Goal: Check status: Check status

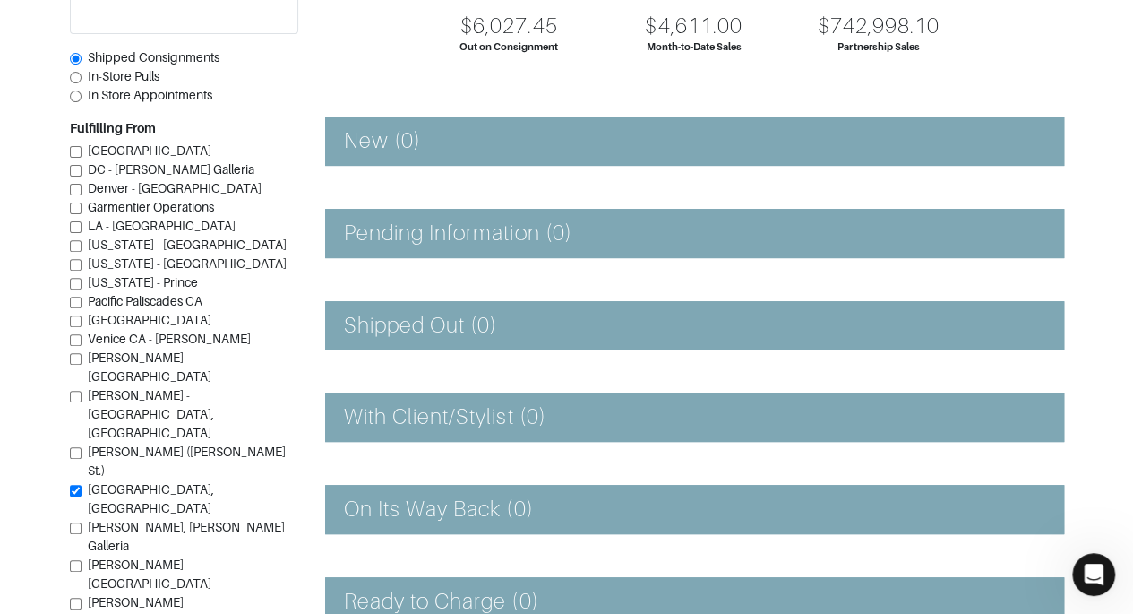
scroll to position [192, 0]
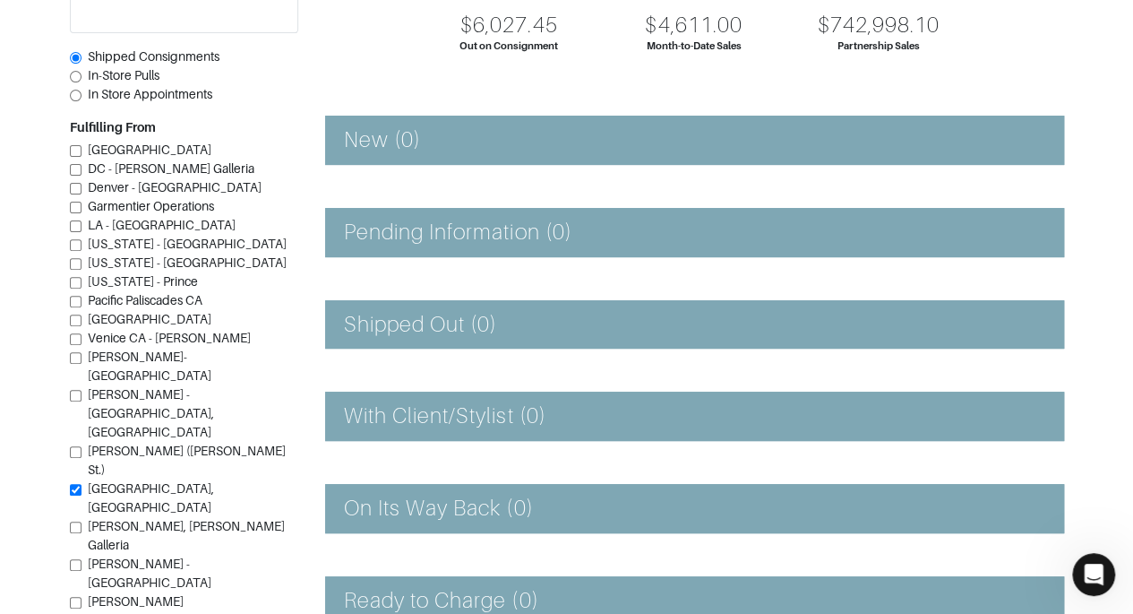
click at [91, 85] on label "In-Store Pulls" at bounding box center [124, 75] width 72 height 19
click at [82, 82] on input "In-Store Pulls" at bounding box center [76, 77] width 12 height 12
radio input "true"
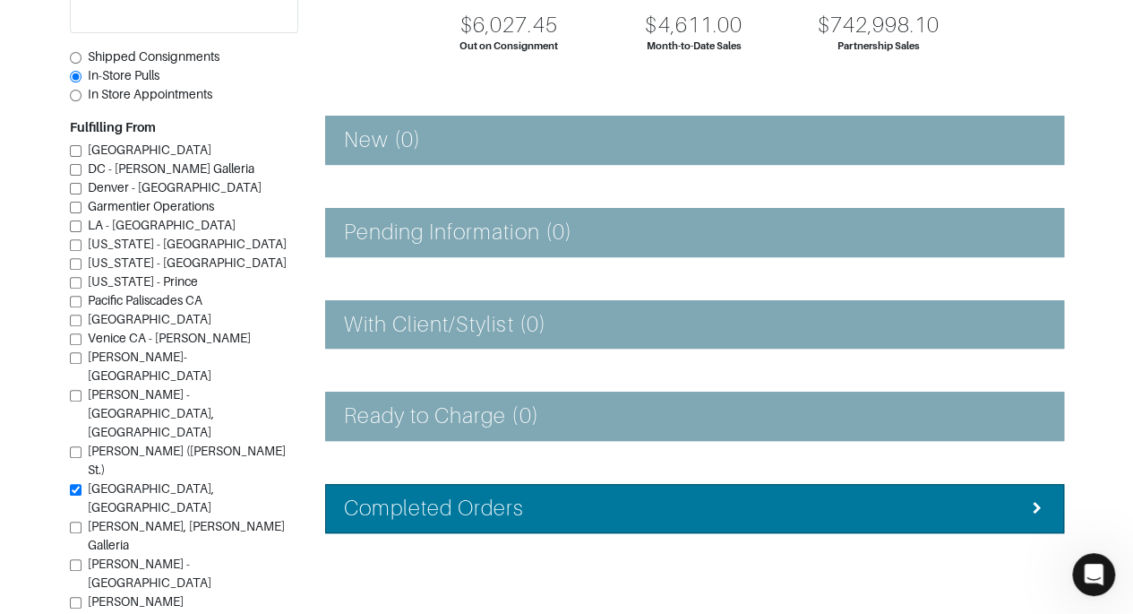
click at [684, 518] on li "Completed Orders" at bounding box center [694, 508] width 739 height 49
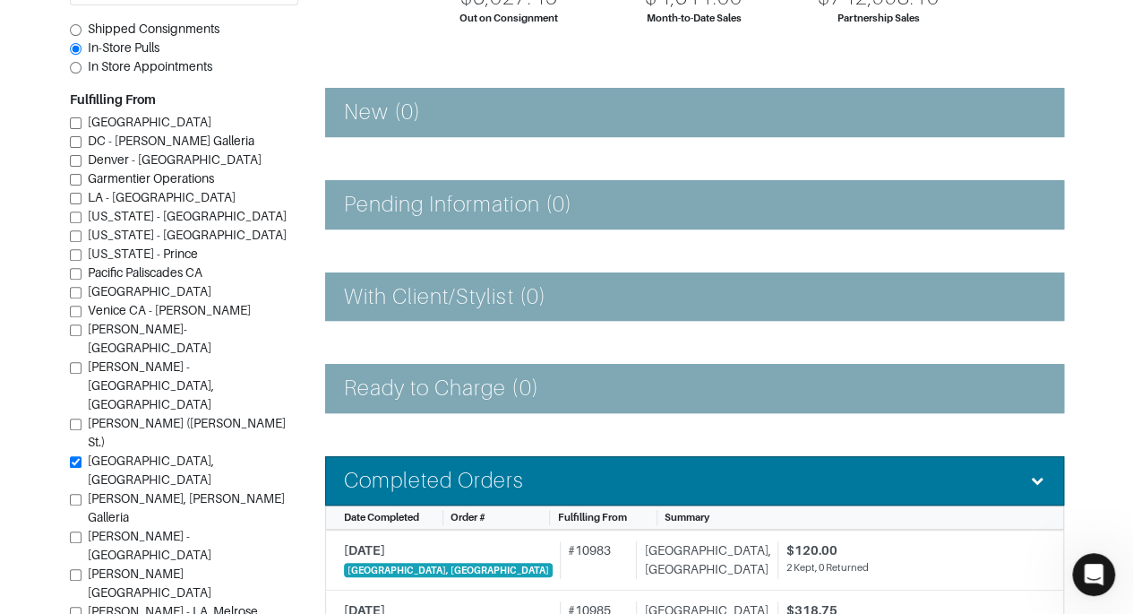
scroll to position [217, 0]
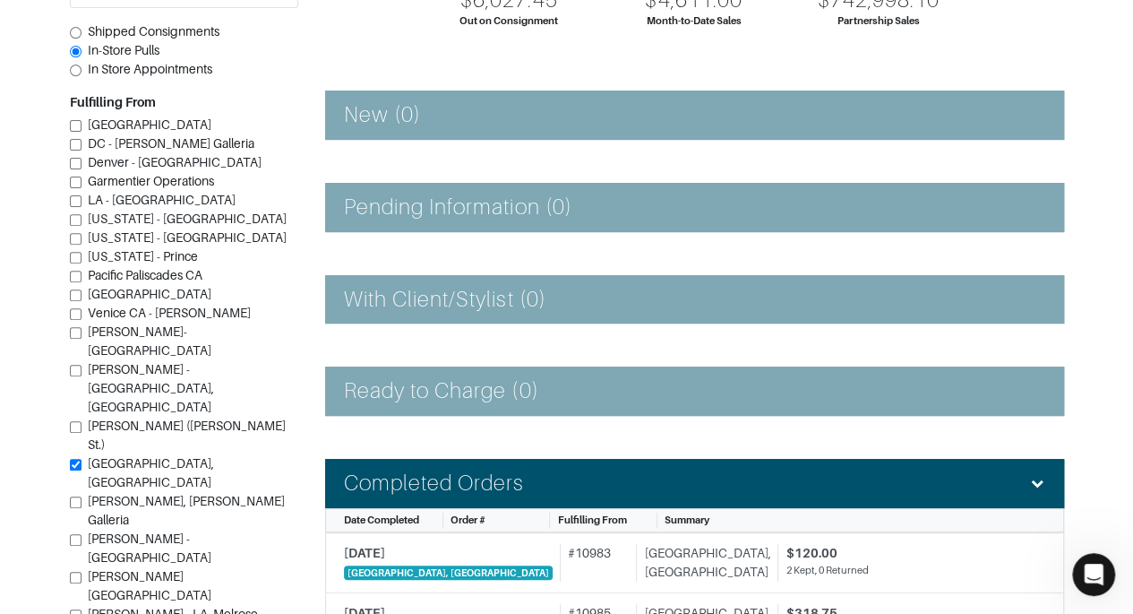
click at [81, 76] on input "In Store Appointments" at bounding box center [76, 71] width 12 height 12
radio input "true"
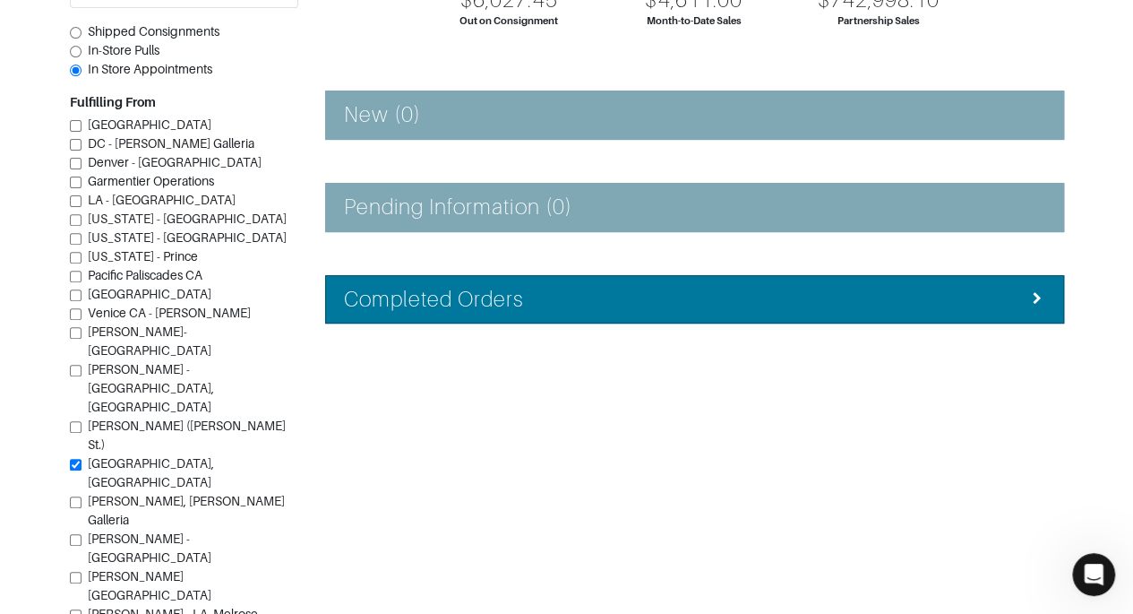
click at [954, 310] on li "Completed Orders" at bounding box center [694, 299] width 739 height 49
click at [946, 317] on li "Completed Orders" at bounding box center [694, 299] width 739 height 49
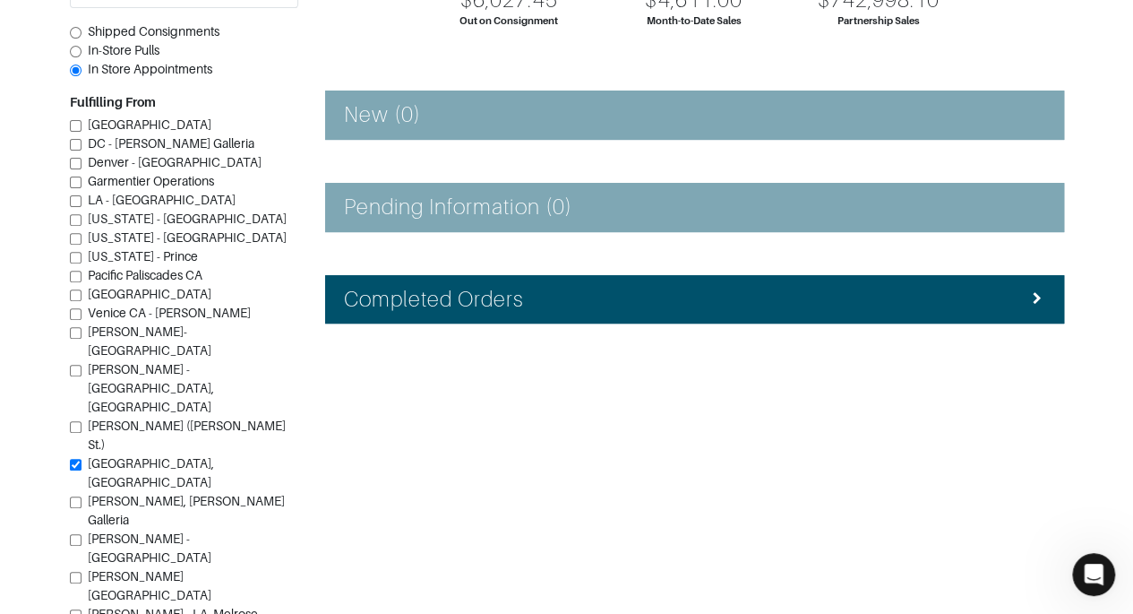
click at [77, 29] on input "Shipped Consignments" at bounding box center [76, 33] width 12 height 12
radio input "true"
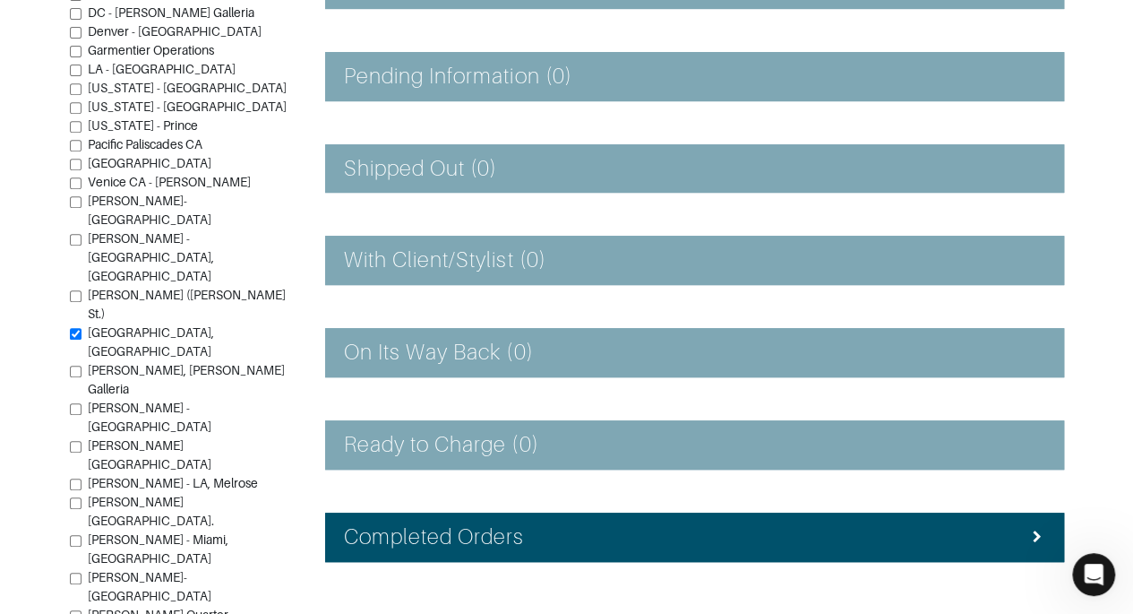
scroll to position [402, 0]
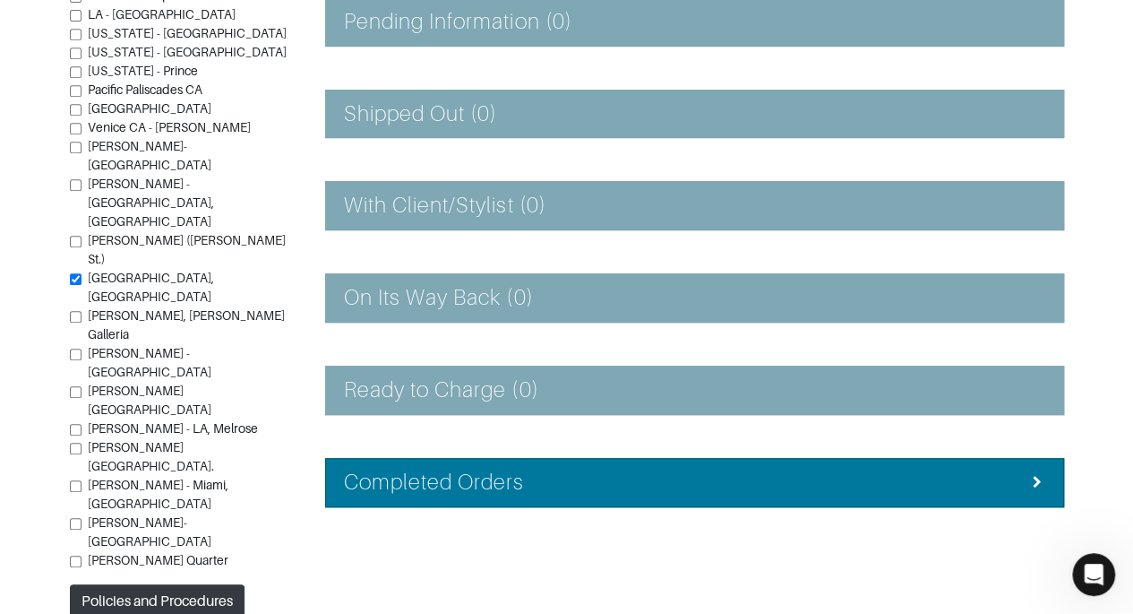
click at [803, 463] on li "Completed Orders" at bounding box center [694, 482] width 739 height 49
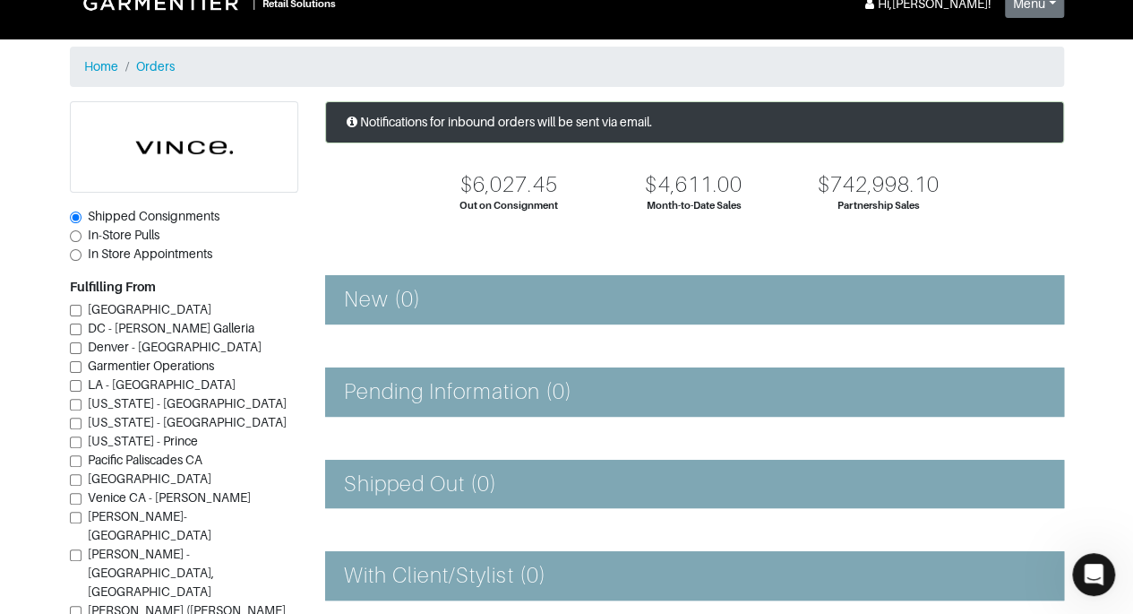
scroll to position [0, 0]
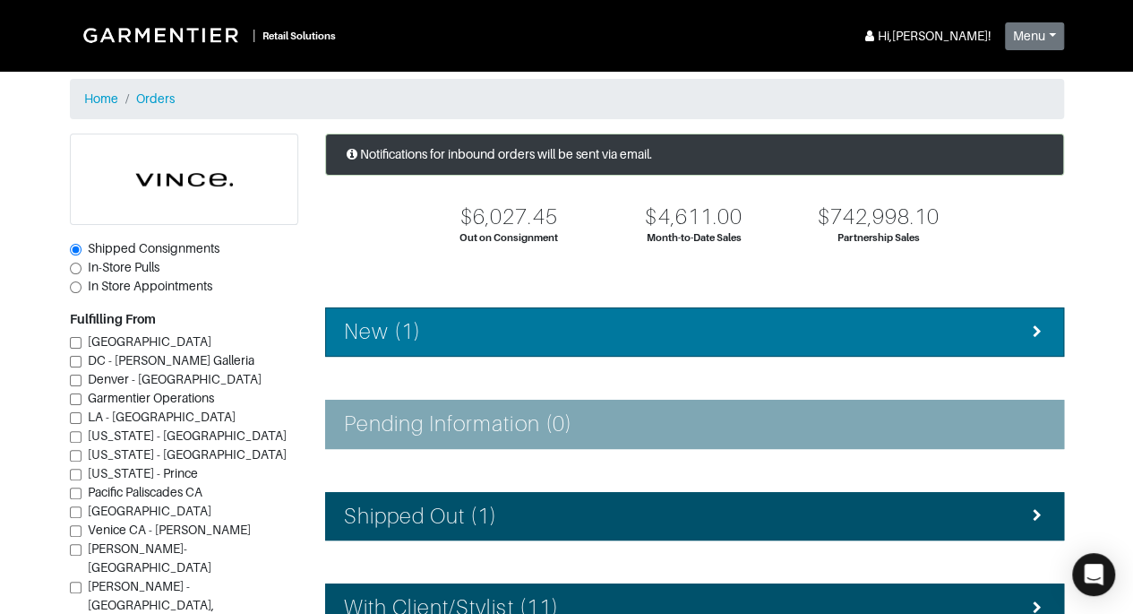
click at [641, 338] on div "New (1)" at bounding box center [694, 332] width 701 height 26
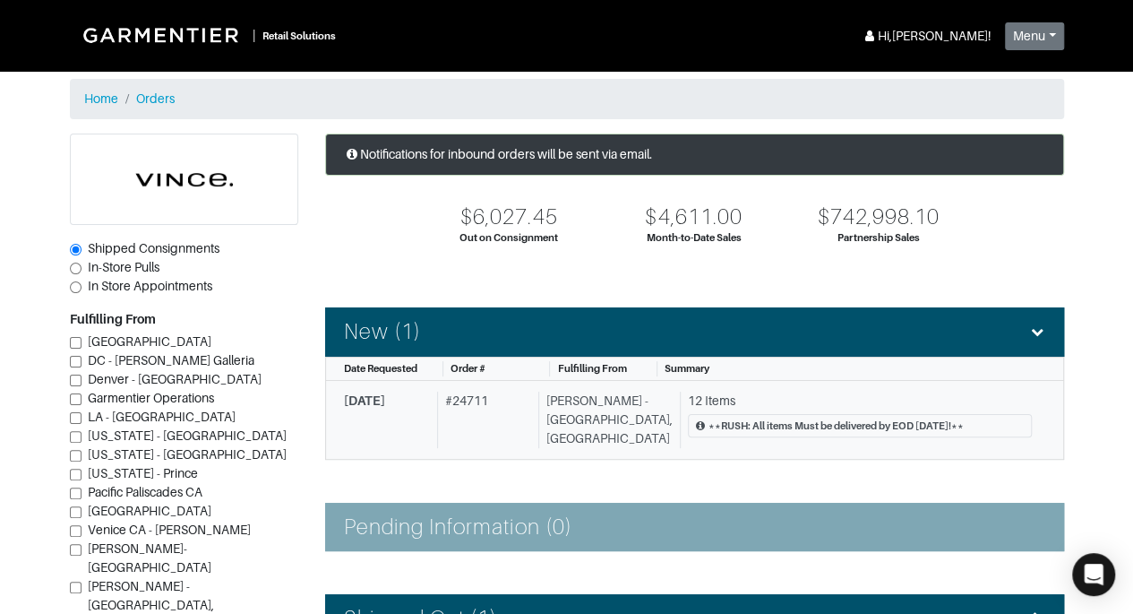
click at [736, 400] on div "12 Items" at bounding box center [860, 400] width 344 height 19
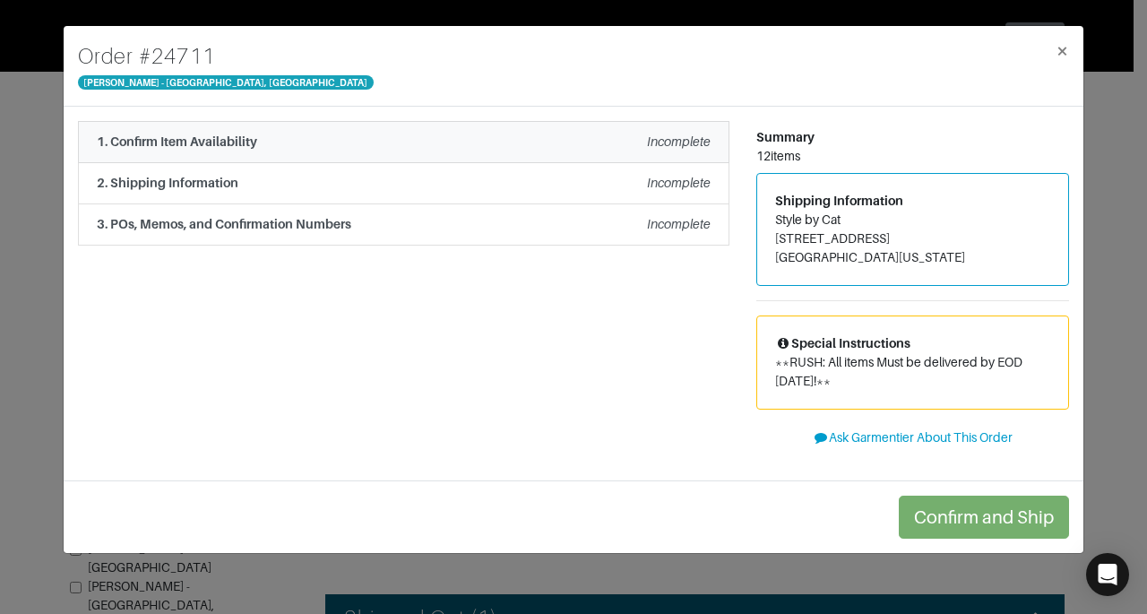
click at [633, 146] on div "1. Confirm Item Availability Incomplete" at bounding box center [404, 142] width 614 height 19
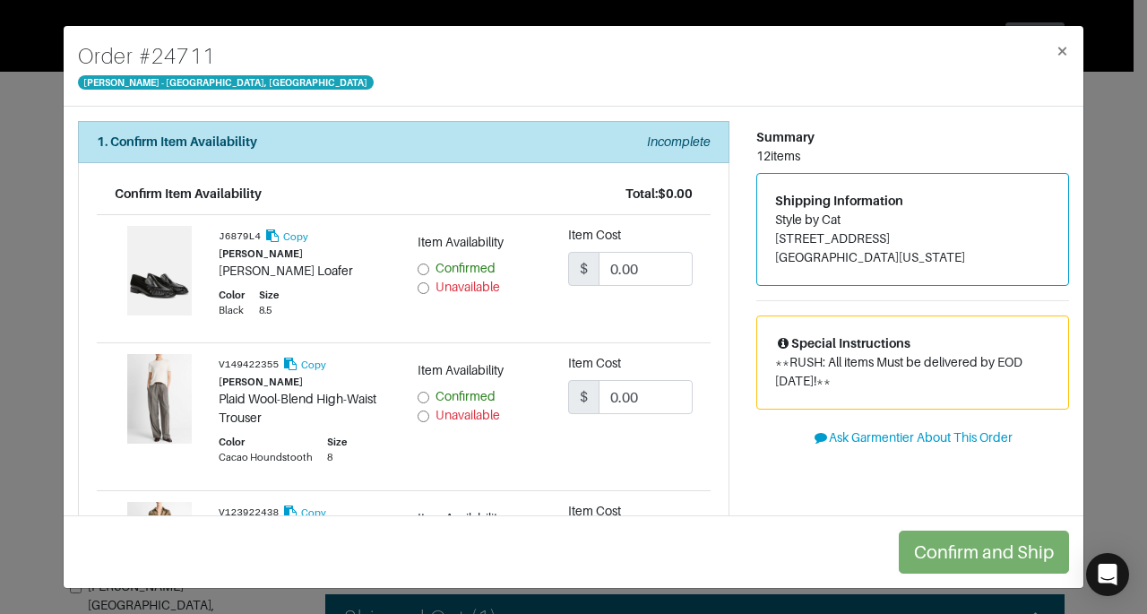
click at [449, 285] on span "Unavailable" at bounding box center [467, 287] width 65 height 14
click at [429, 285] on input "Unavailable" at bounding box center [423, 288] width 12 height 12
radio input "true"
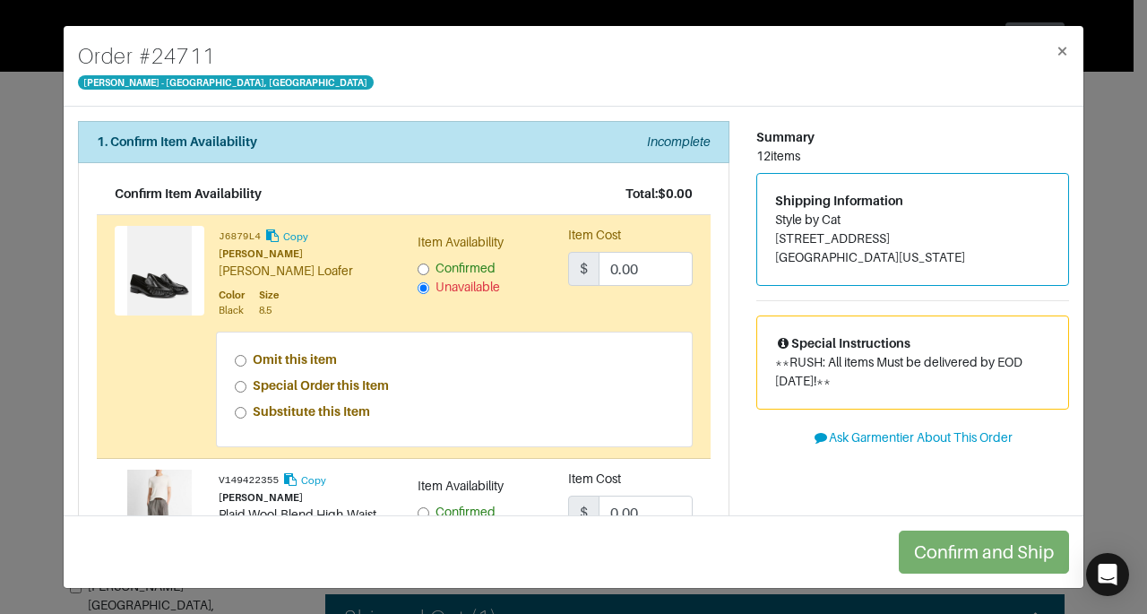
click at [377, 391] on strong "Special Order this Item" at bounding box center [321, 385] width 136 height 14
click at [246, 391] on input "Special Order this Item" at bounding box center [241, 387] width 12 height 12
radio input "true"
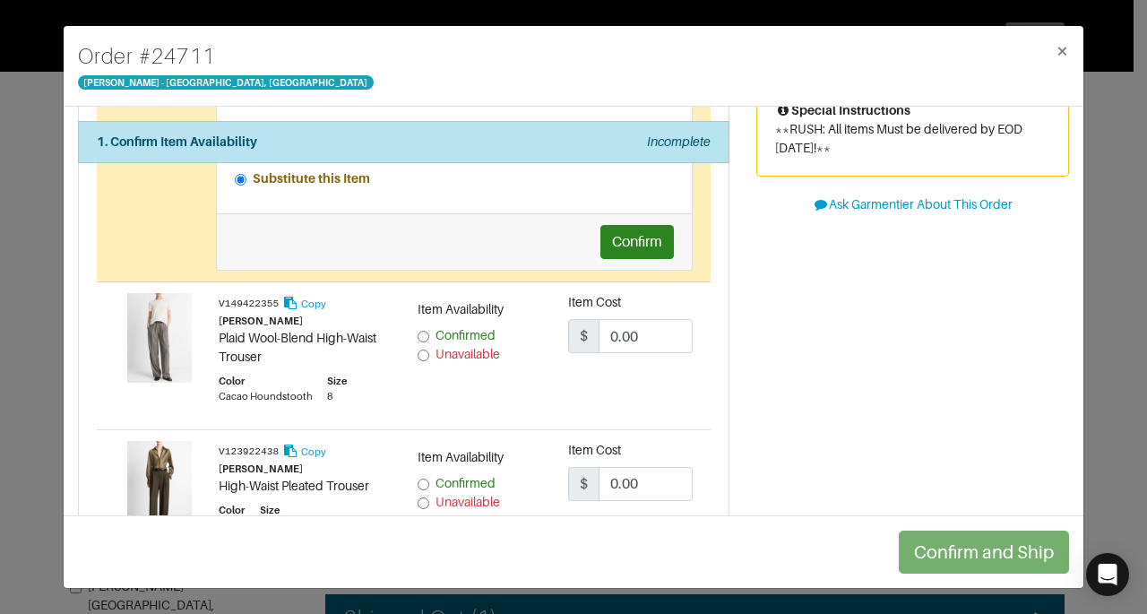
scroll to position [271, 0]
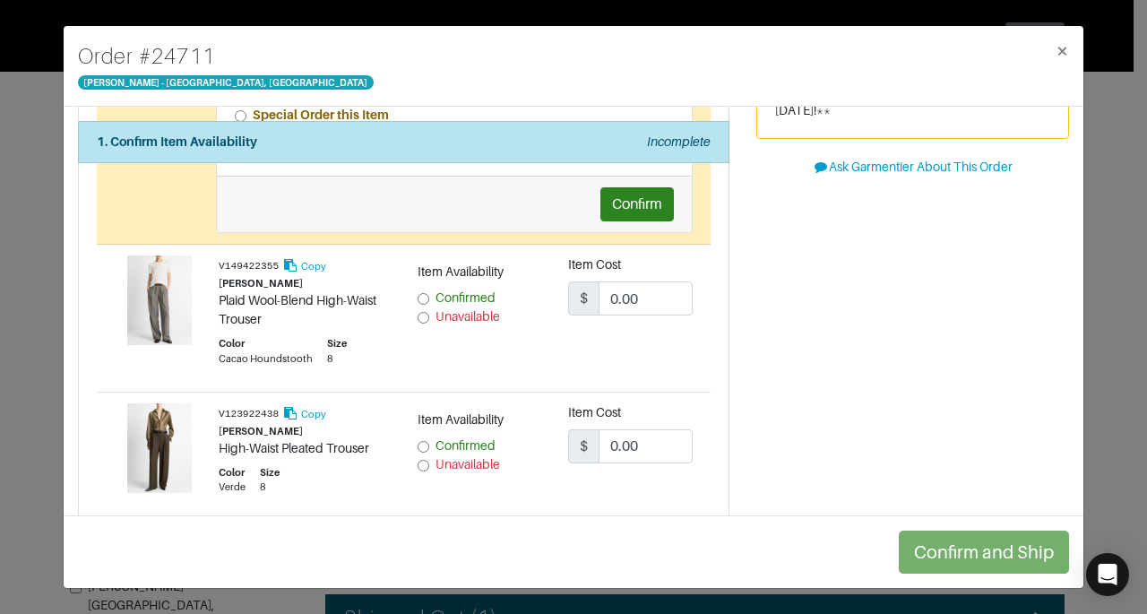
click at [462, 303] on label "Confirmed" at bounding box center [465, 297] width 60 height 19
click at [429, 303] on input "Confirmed" at bounding box center [423, 299] width 12 height 12
radio input "true"
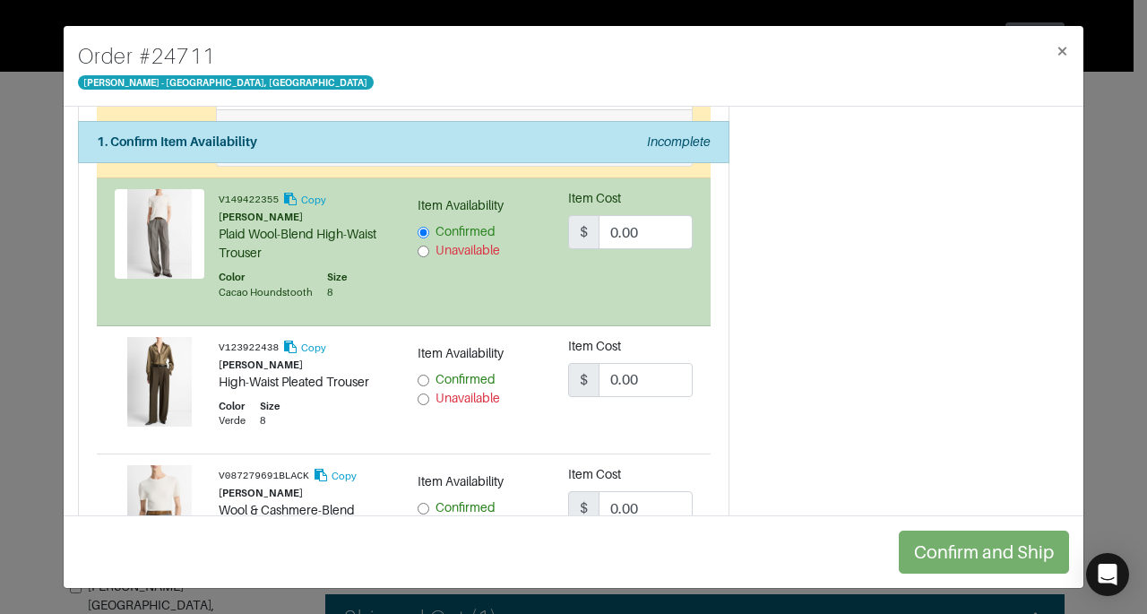
scroll to position [406, 0]
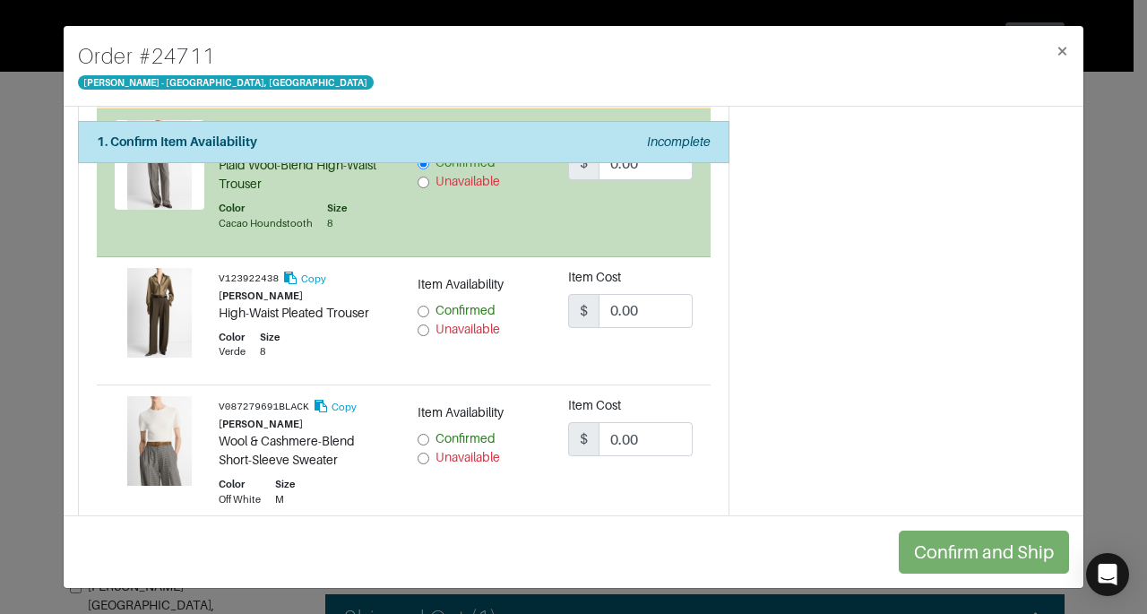
click at [441, 306] on span "Confirmed" at bounding box center [465, 310] width 60 height 14
click at [429, 306] on input "Confirmed" at bounding box center [423, 311] width 12 height 12
radio input "true"
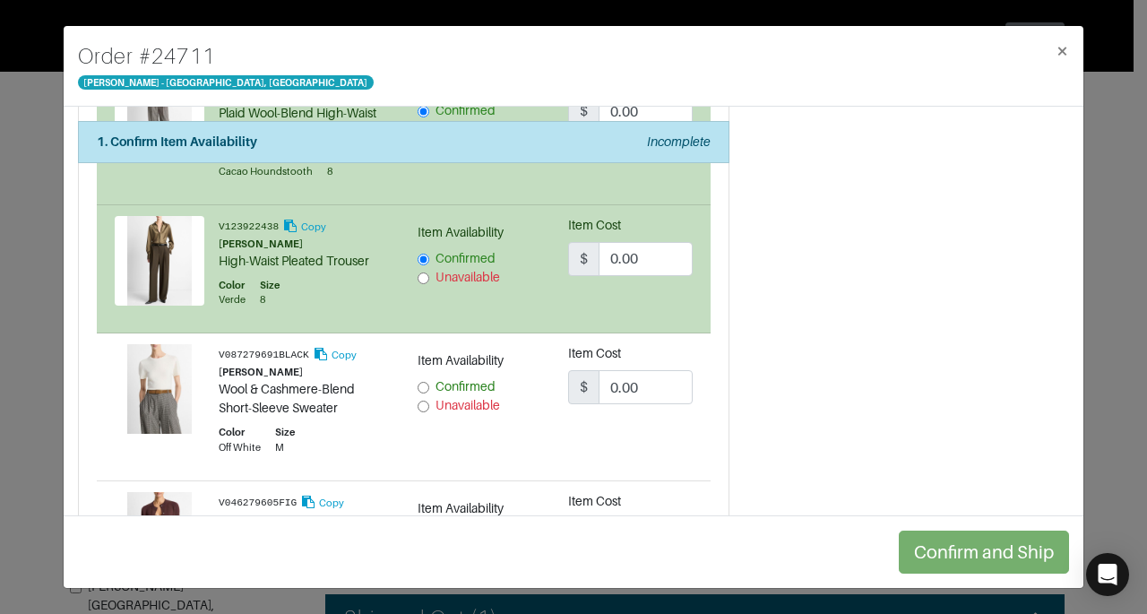
scroll to position [481, 0]
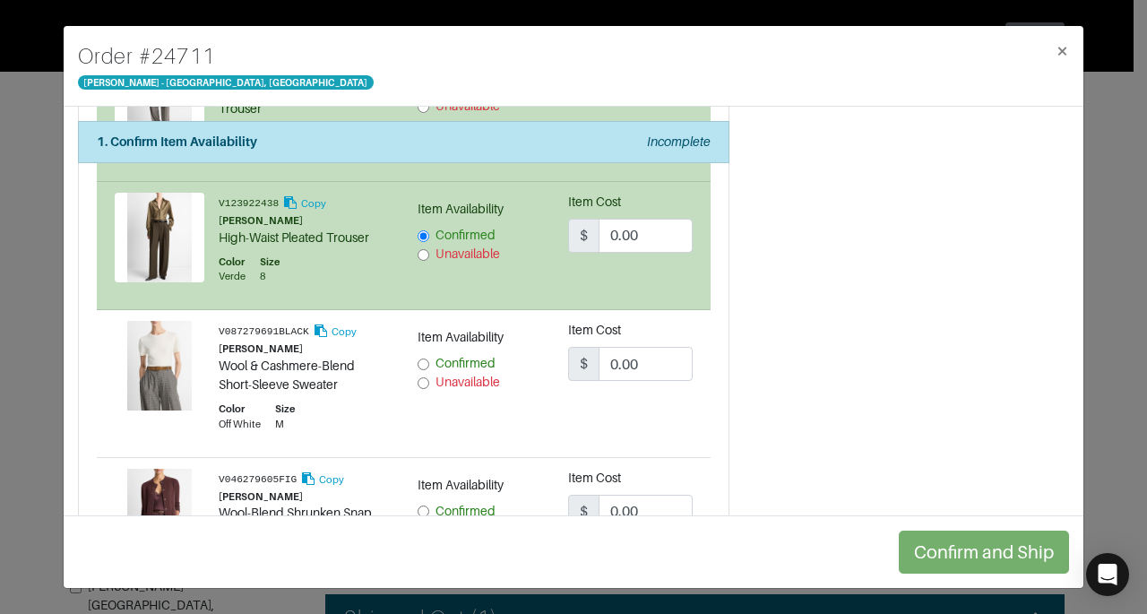
click at [445, 356] on span "Confirmed" at bounding box center [465, 363] width 60 height 14
click at [429, 358] on input "Confirmed" at bounding box center [423, 364] width 12 height 12
radio input "true"
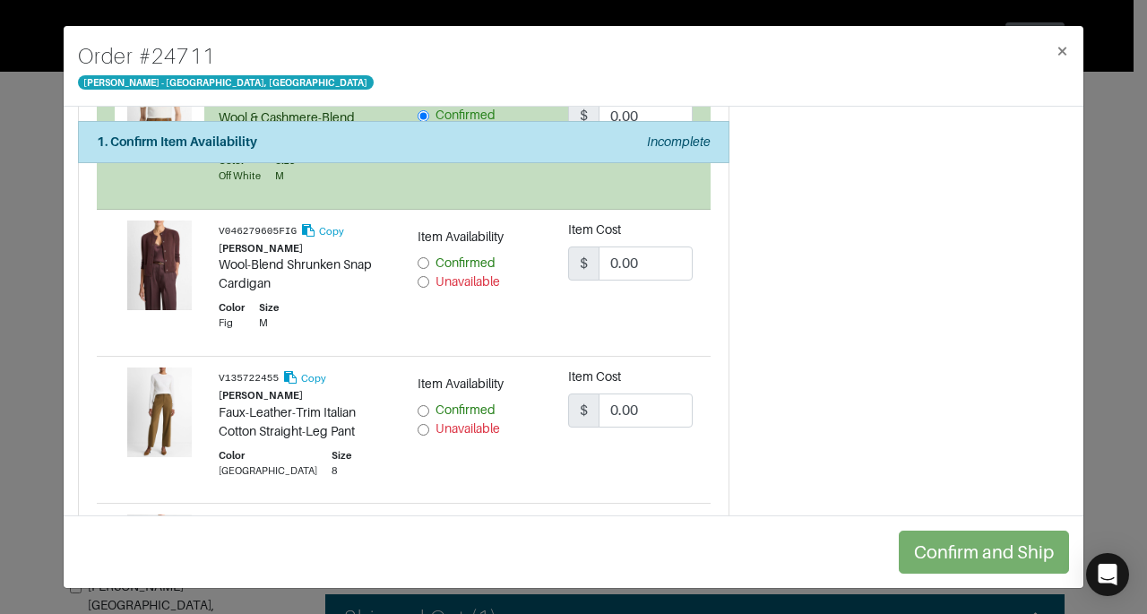
scroll to position [731, 0]
click at [417, 255] on input "Confirmed" at bounding box center [423, 261] width 12 height 12
radio input "true"
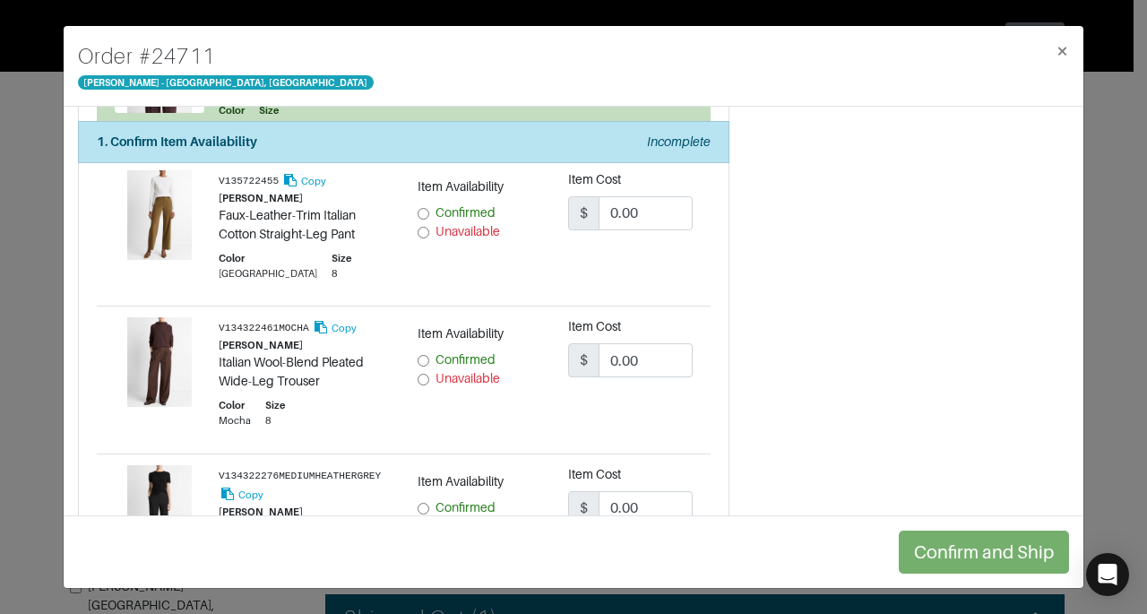
scroll to position [929, 0]
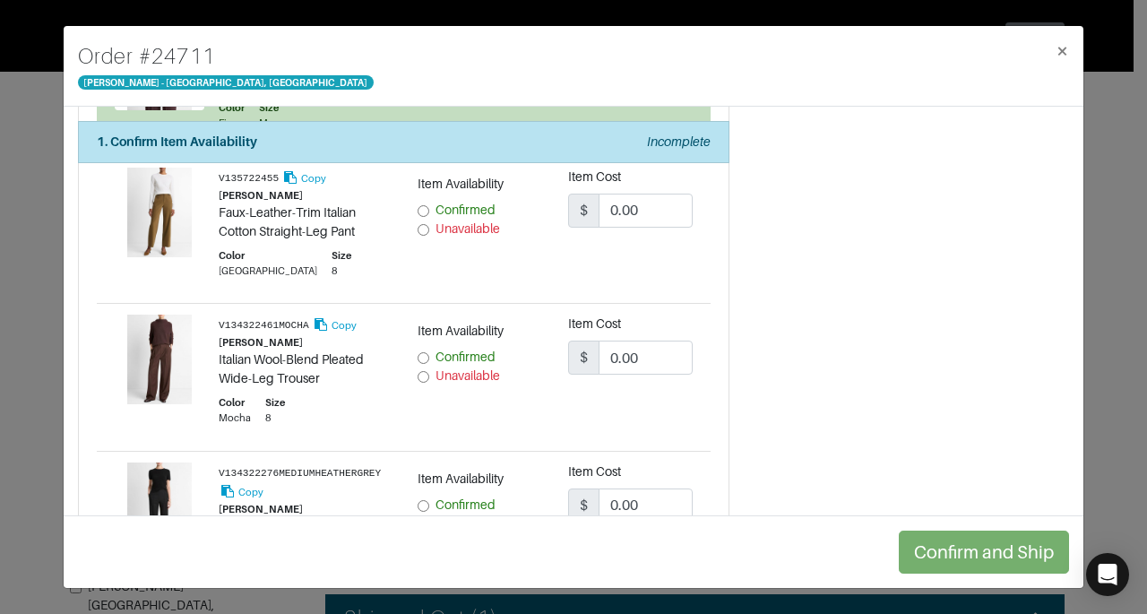
click at [421, 205] on input "Confirmed" at bounding box center [423, 211] width 12 height 12
radio input "true"
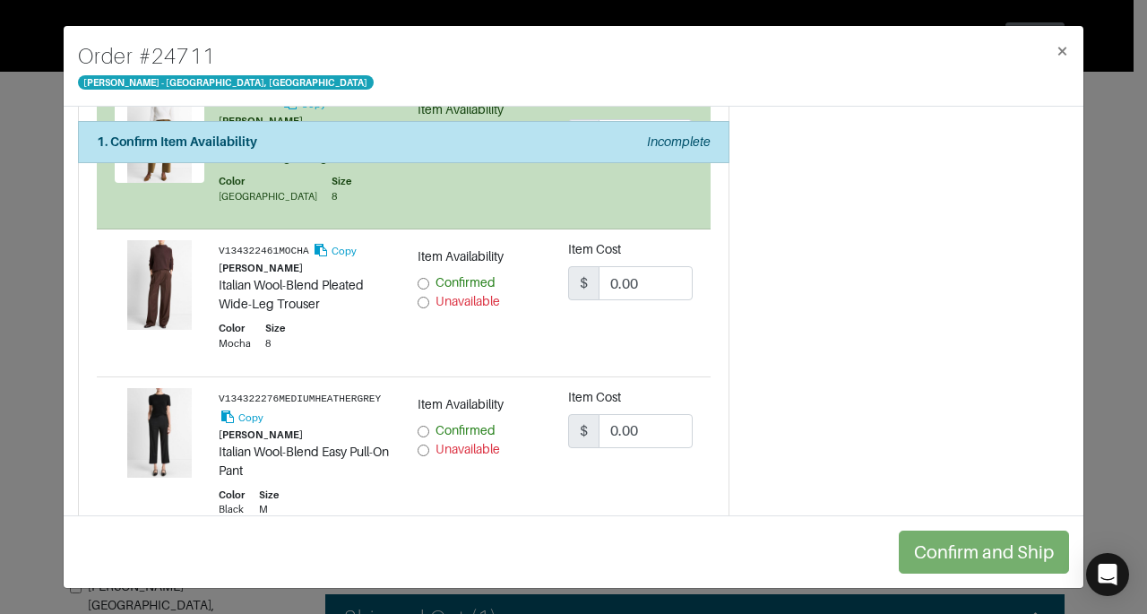
scroll to position [1011, 0]
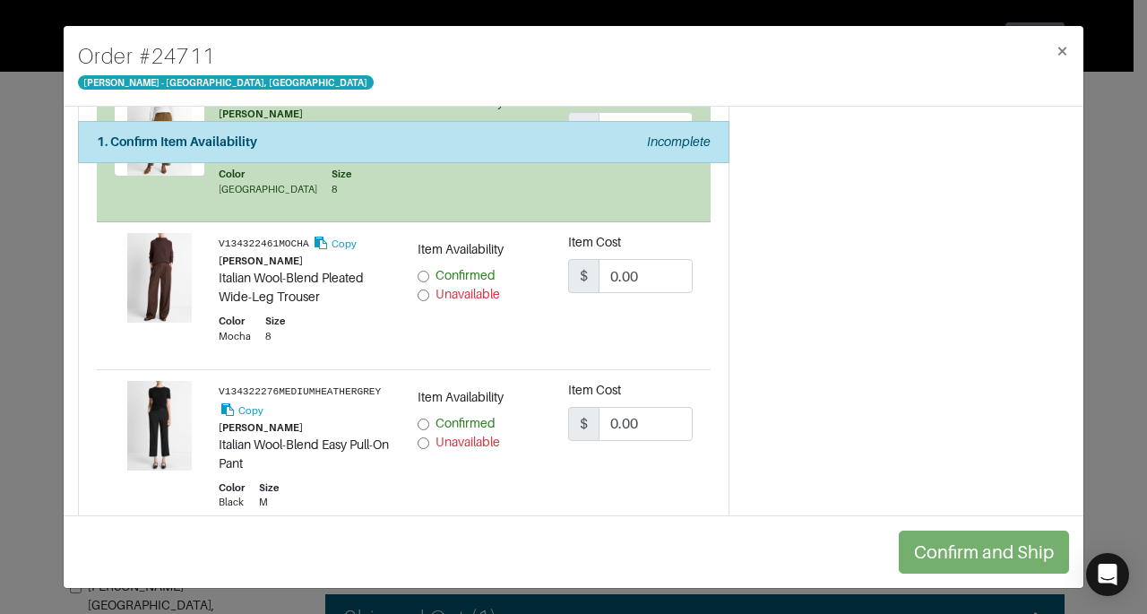
click at [444, 297] on label "Unavailable" at bounding box center [467, 294] width 65 height 19
click at [429, 297] on input "Unavailable" at bounding box center [423, 295] width 12 height 12
radio input "true"
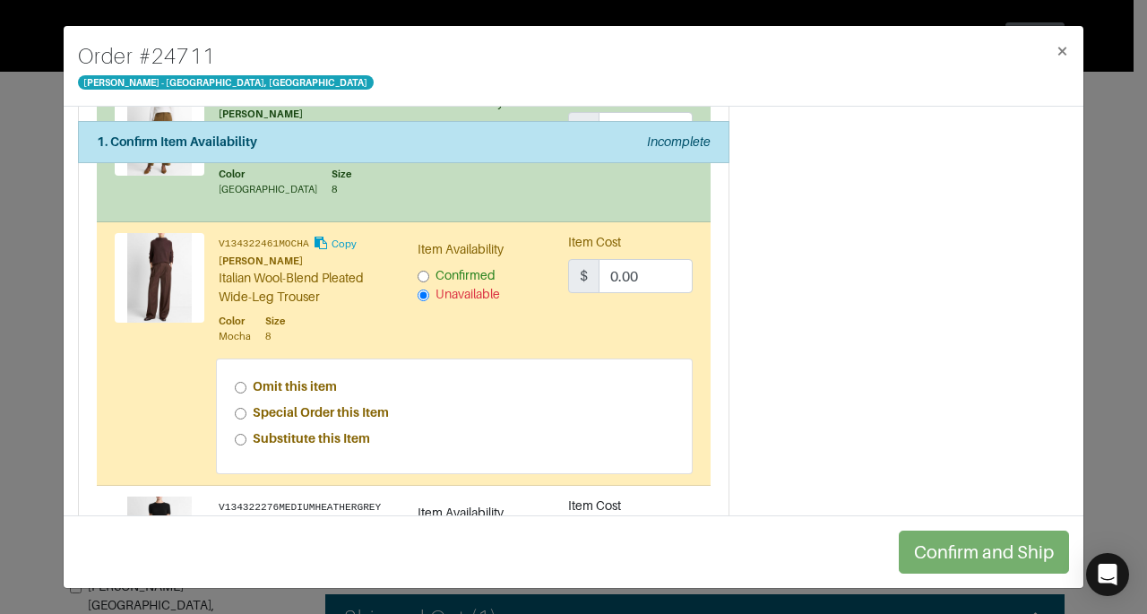
click at [351, 407] on strong "Special Order this Item" at bounding box center [321, 412] width 136 height 14
click at [246, 408] on input "Special Order this Item" at bounding box center [241, 414] width 12 height 12
radio input "true"
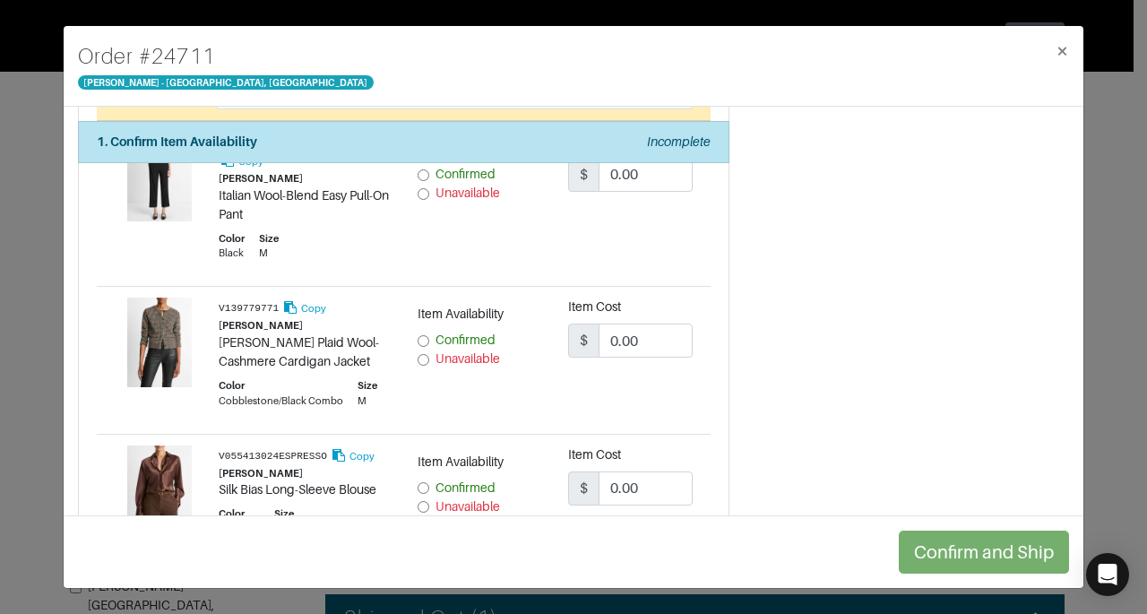
scroll to position [1433, 0]
click at [447, 209] on div "Item Availability Confirmed Unavailable" at bounding box center [479, 201] width 151 height 143
click at [467, 188] on span "Unavailable" at bounding box center [467, 191] width 65 height 14
click at [429, 188] on input "Unavailable" at bounding box center [423, 192] width 12 height 12
radio input "true"
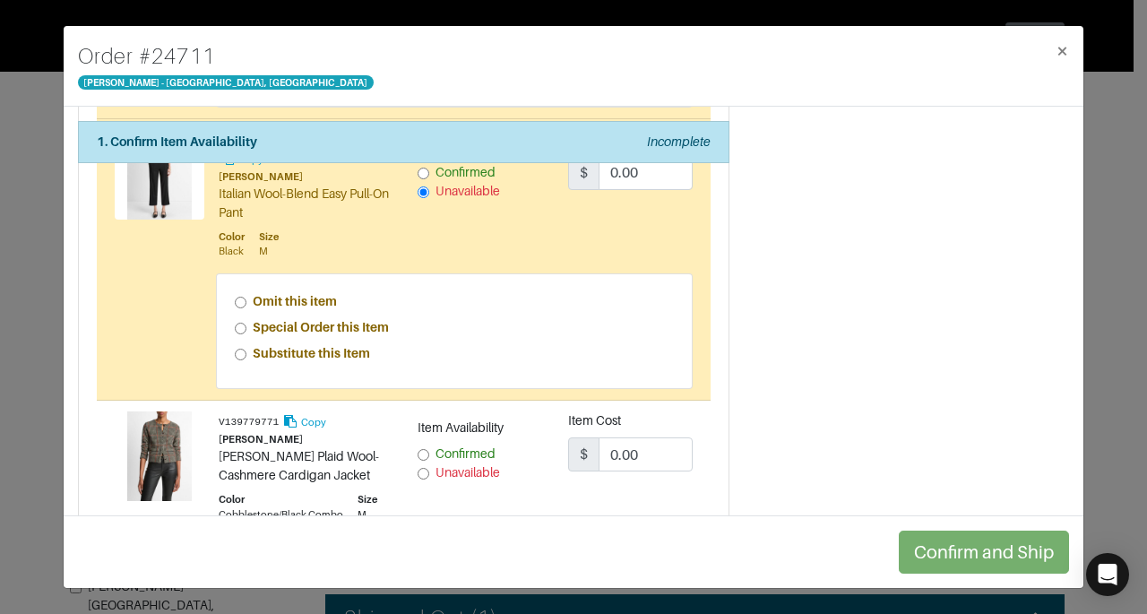
click at [273, 322] on strong "Special Order this Item" at bounding box center [321, 327] width 136 height 14
click at [246, 323] on input "Special Order this Item" at bounding box center [241, 329] width 12 height 12
radio input "true"
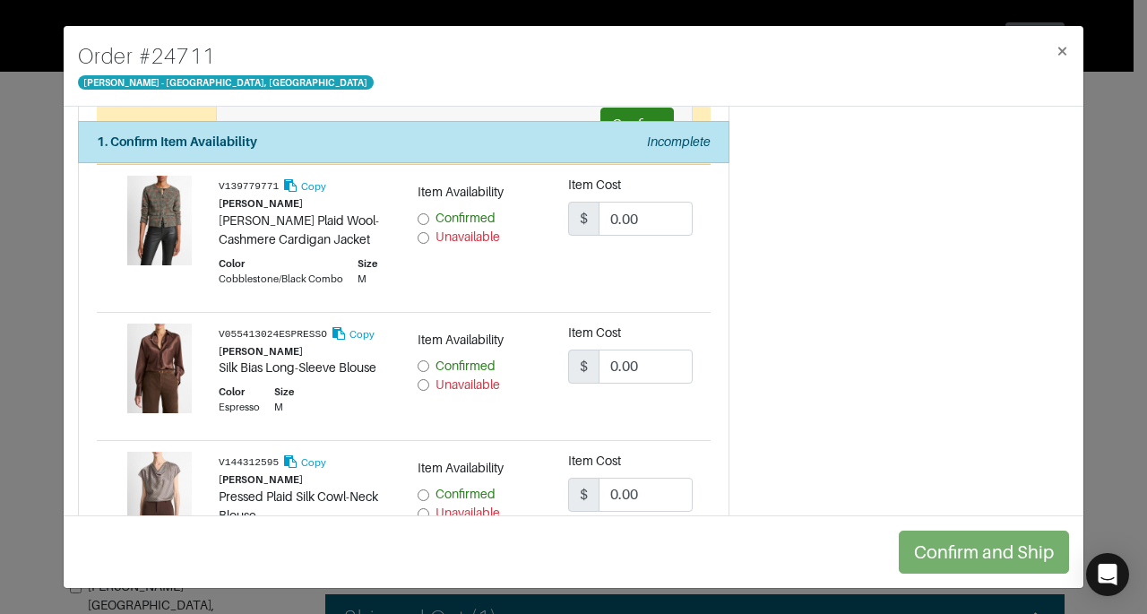
scroll to position [1745, 0]
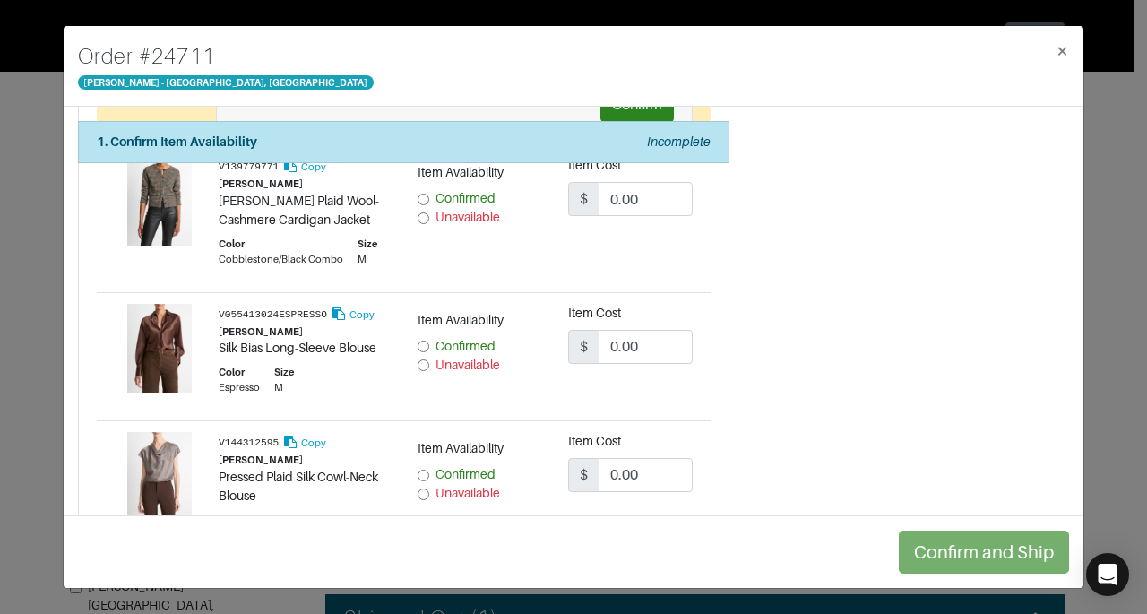
click at [417, 194] on input "Confirmed" at bounding box center [423, 200] width 12 height 12
radio input "true"
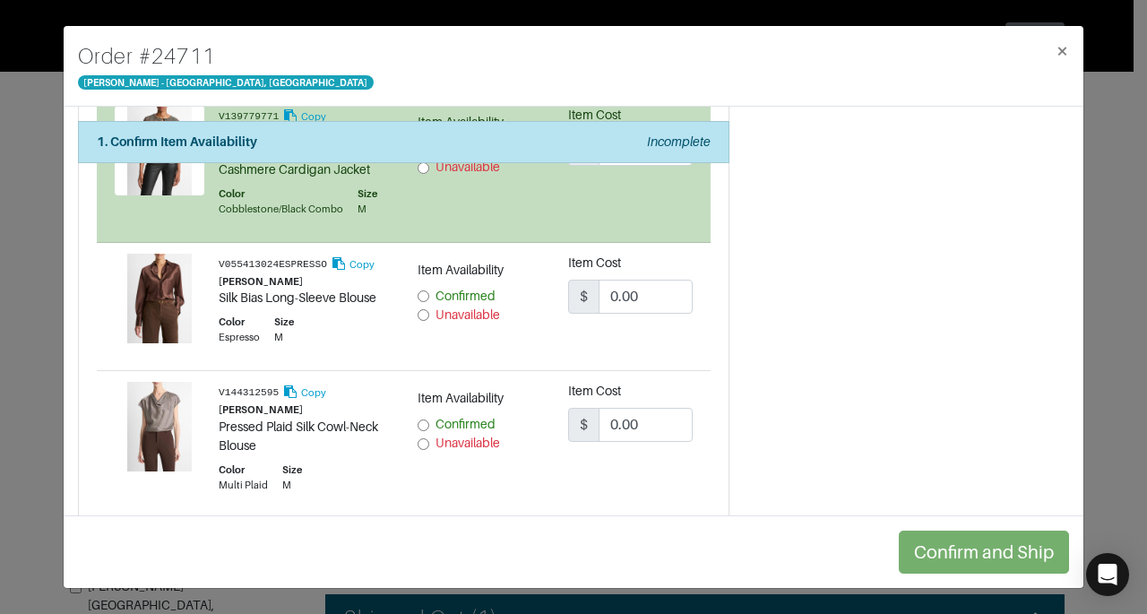
scroll to position [1833, 0]
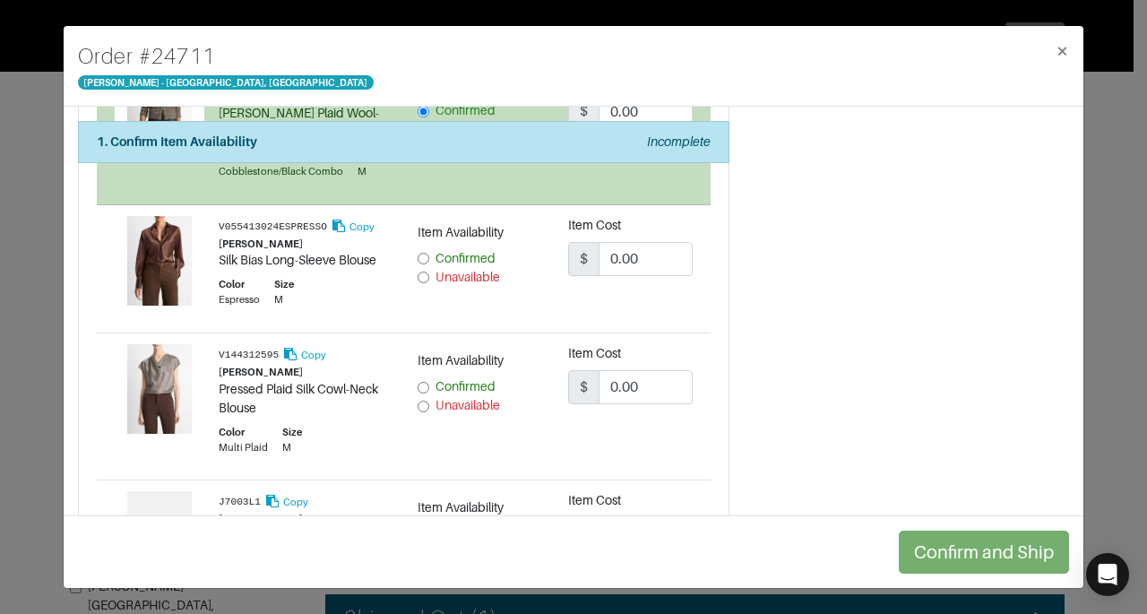
click at [417, 253] on input "Confirmed" at bounding box center [423, 259] width 12 height 12
radio input "true"
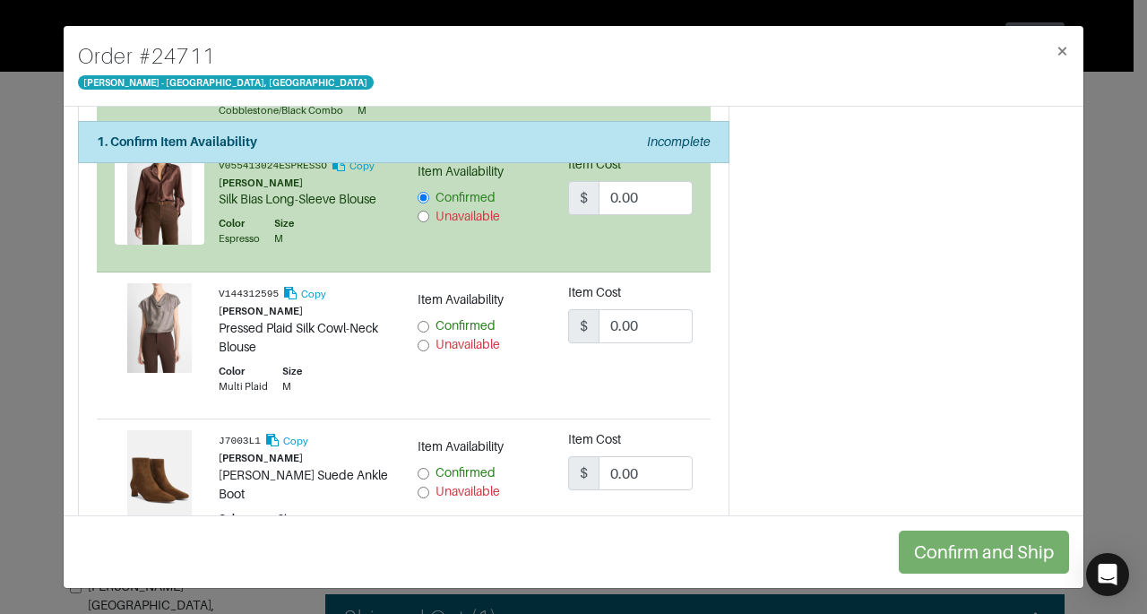
scroll to position [1957, 0]
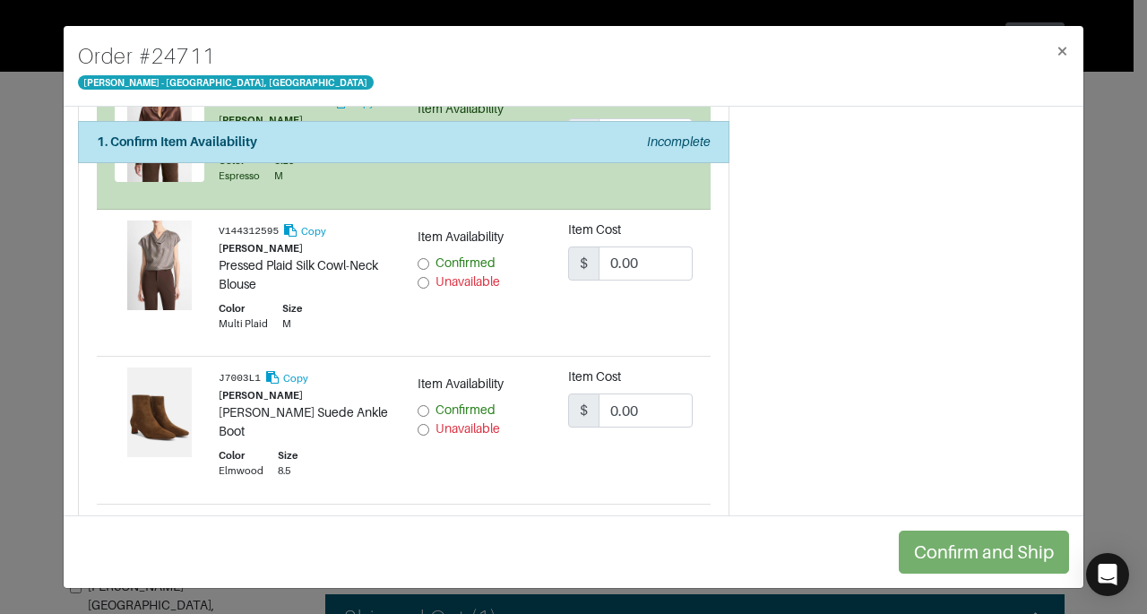
click at [423, 258] on input "Confirmed" at bounding box center [423, 264] width 12 height 12
radio input "true"
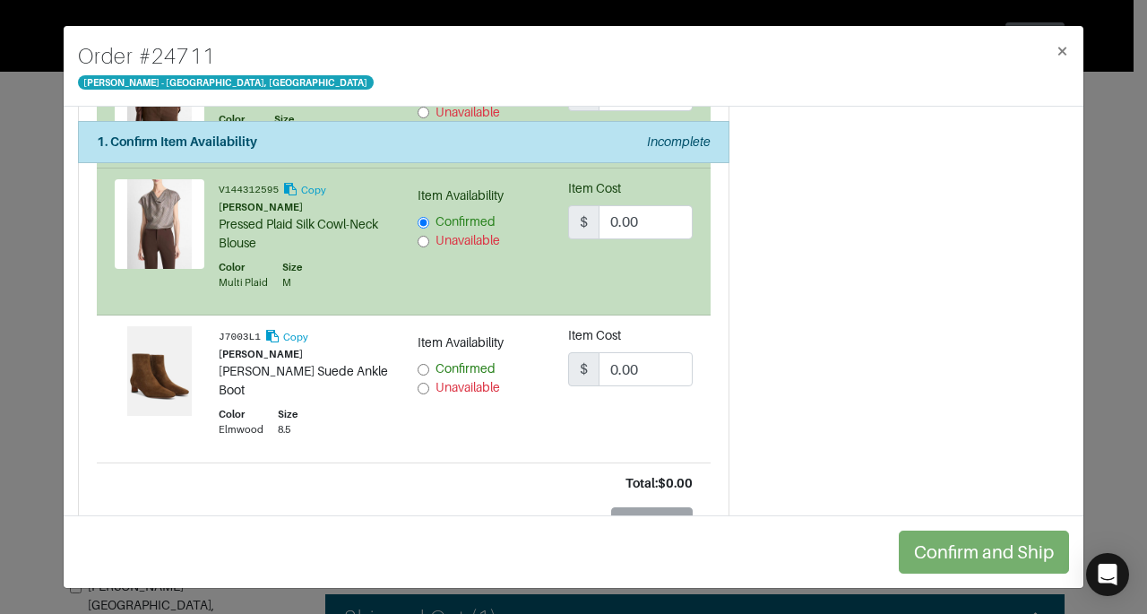
scroll to position [2003, 0]
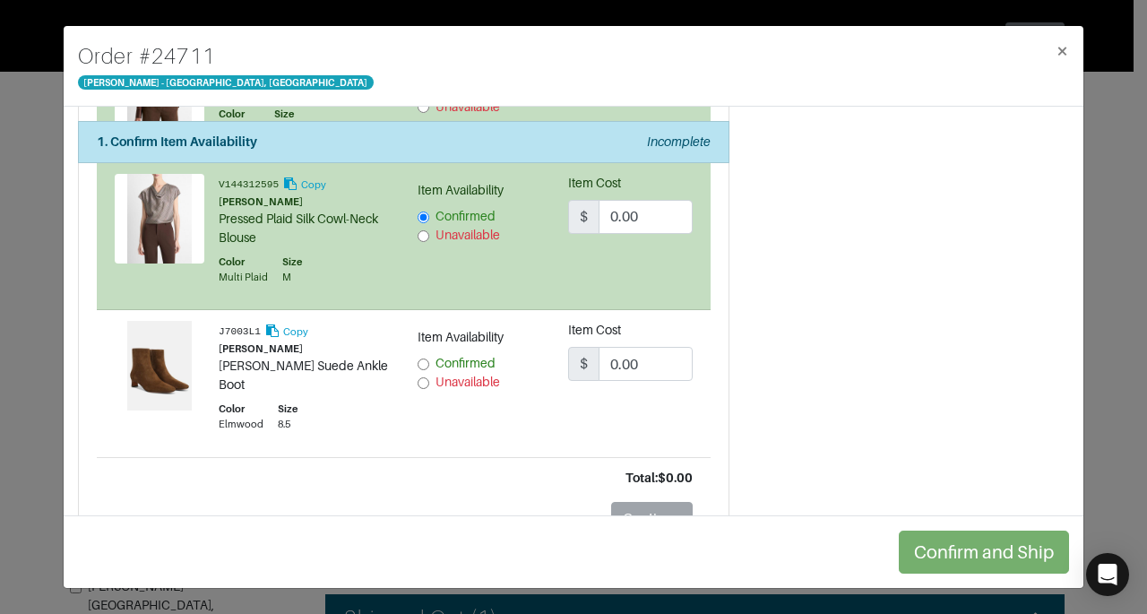
click at [423, 358] on input "Confirmed" at bounding box center [423, 364] width 12 height 12
radio input "true"
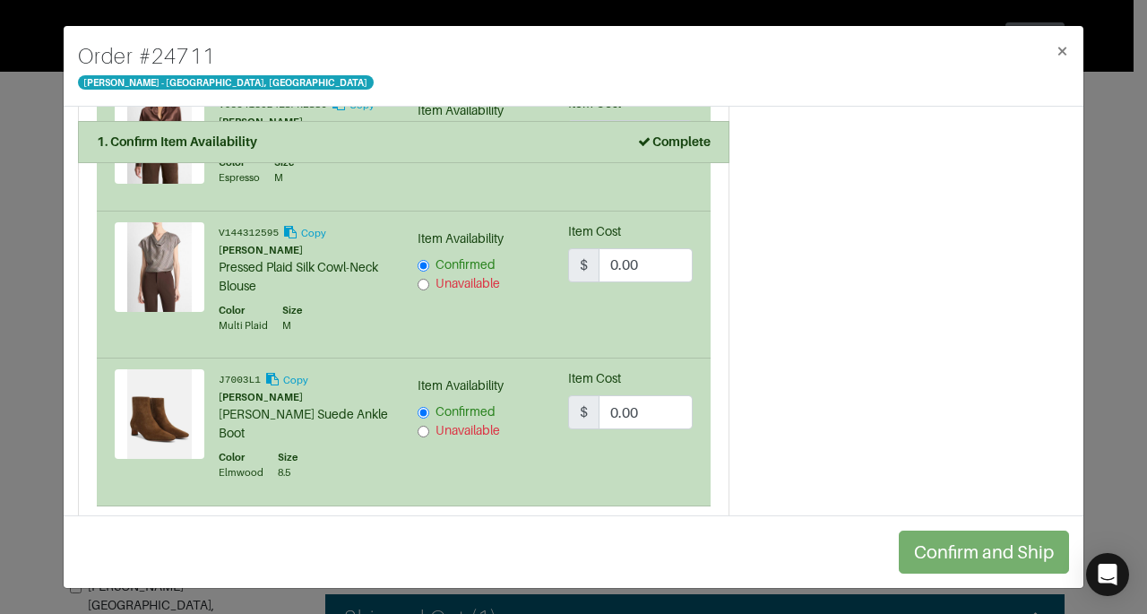
scroll to position [2012, 0]
